Goal: Use online tool/utility

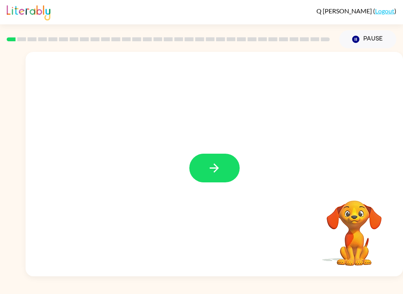
click at [219, 167] on icon "button" at bounding box center [214, 168] width 14 height 14
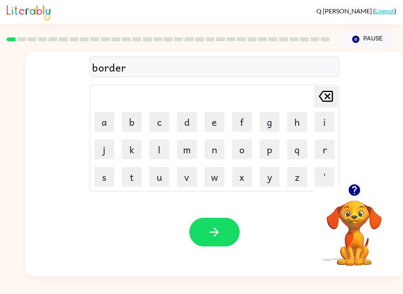
click at [200, 234] on button "button" at bounding box center [214, 232] width 50 height 29
click at [221, 235] on button "button" at bounding box center [214, 232] width 50 height 29
click at [218, 242] on button "button" at bounding box center [214, 232] width 50 height 29
click at [221, 231] on button "button" at bounding box center [214, 232] width 50 height 29
click at [205, 227] on button "button" at bounding box center [214, 232] width 50 height 29
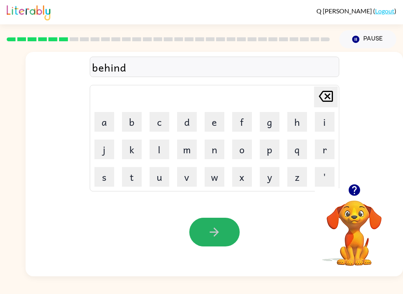
click at [215, 236] on icon "button" at bounding box center [214, 232] width 9 height 9
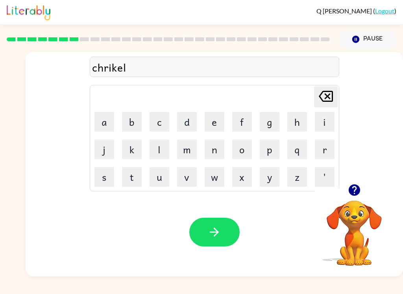
click at [209, 229] on icon "button" at bounding box center [214, 232] width 14 height 14
click at [233, 243] on button "button" at bounding box center [214, 232] width 50 height 29
click at [224, 233] on button "button" at bounding box center [214, 232] width 50 height 29
click at [217, 232] on icon "button" at bounding box center [214, 232] width 9 height 9
click at [224, 239] on button "button" at bounding box center [214, 232] width 50 height 29
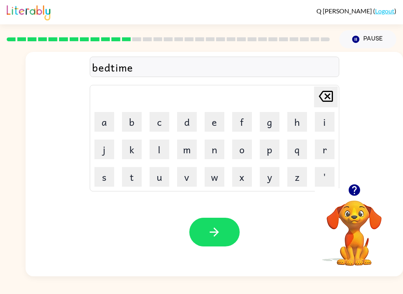
click at [216, 230] on icon "button" at bounding box center [214, 232] width 9 height 9
click at [225, 238] on button "button" at bounding box center [214, 232] width 50 height 29
click at [226, 232] on button "button" at bounding box center [214, 232] width 50 height 29
click at [219, 219] on button "button" at bounding box center [214, 232] width 50 height 29
click at [216, 234] on icon "button" at bounding box center [214, 232] width 9 height 9
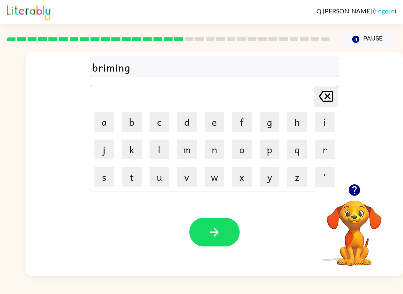
click at [225, 241] on button "button" at bounding box center [214, 232] width 50 height 29
click at [213, 231] on icon "button" at bounding box center [214, 232] width 14 height 14
click at [214, 233] on icon "button" at bounding box center [214, 232] width 9 height 9
click at [231, 227] on button "button" at bounding box center [214, 232] width 50 height 29
click at [216, 238] on icon "button" at bounding box center [214, 232] width 14 height 14
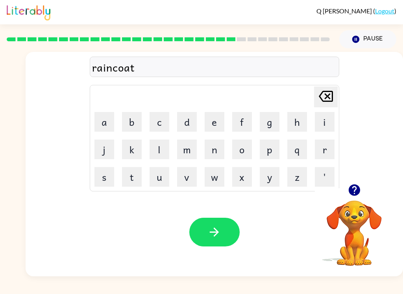
click at [214, 230] on icon "button" at bounding box center [214, 232] width 14 height 14
click at [217, 237] on icon "button" at bounding box center [214, 232] width 14 height 14
click at [230, 235] on button "button" at bounding box center [214, 232] width 50 height 29
click at [219, 231] on icon "button" at bounding box center [214, 232] width 14 height 14
click at [218, 226] on icon "button" at bounding box center [214, 232] width 14 height 14
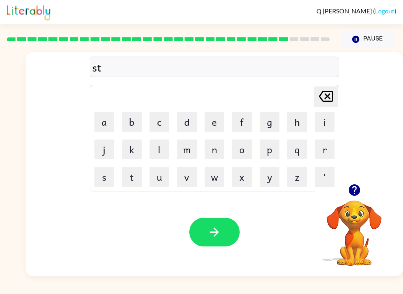
click at [357, 189] on icon "button" at bounding box center [353, 189] width 11 height 11
click at [223, 229] on button "button" at bounding box center [214, 232] width 50 height 29
click at [220, 232] on icon "button" at bounding box center [214, 232] width 14 height 14
click at [234, 233] on button "button" at bounding box center [214, 232] width 50 height 29
click at [221, 235] on button "button" at bounding box center [214, 232] width 50 height 29
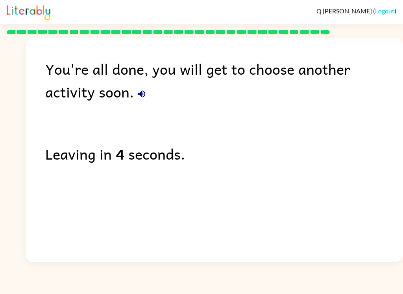
click at [137, 97] on icon "button" at bounding box center [141, 93] width 9 height 9
